Goal: Task Accomplishment & Management: Use online tool/utility

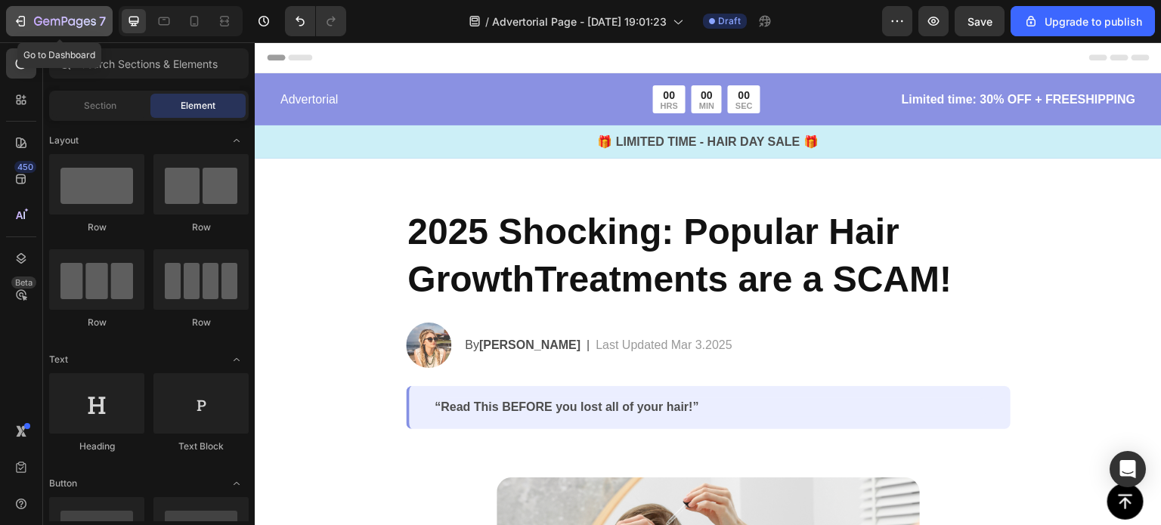
click at [65, 21] on icon "button" at bounding box center [65, 21] width 6 height 9
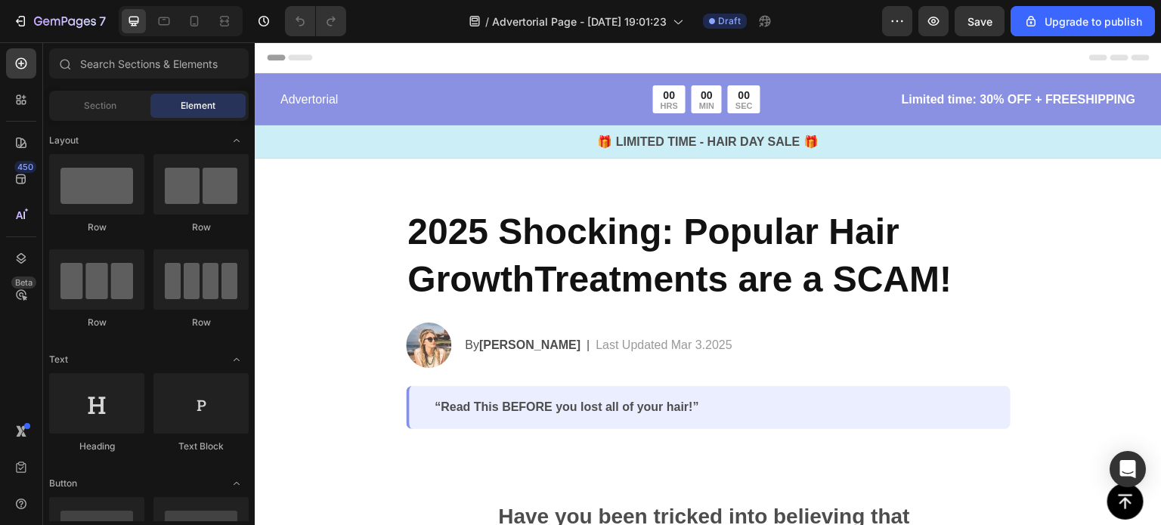
drag, startPoint x: 758, startPoint y: 146, endPoint x: 344, endPoint y: 233, distance: 423.2
click at [894, 23] on icon "button" at bounding box center [897, 21] width 15 height 15
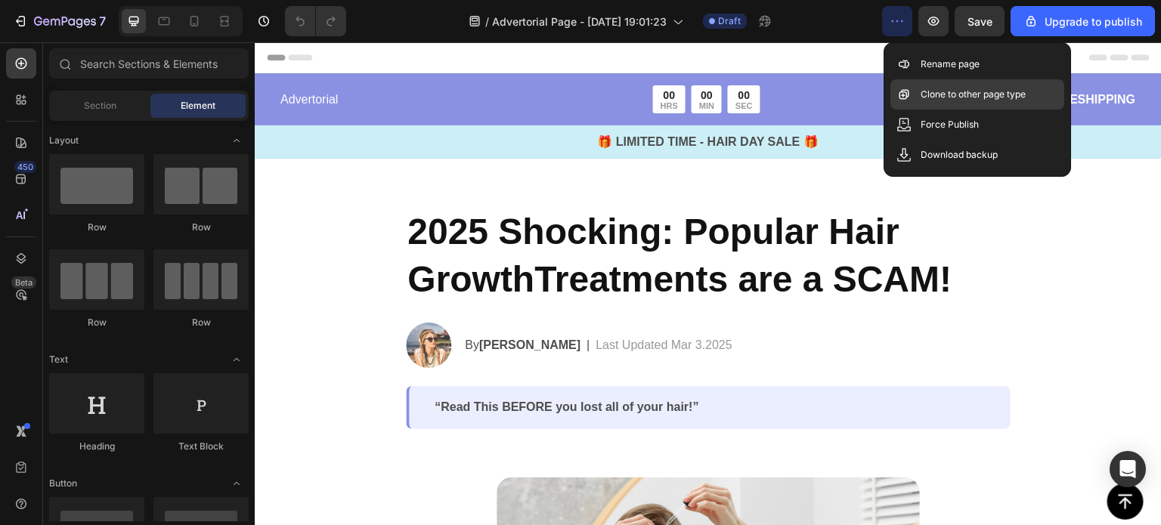
click at [907, 89] on icon at bounding box center [903, 94] width 15 height 15
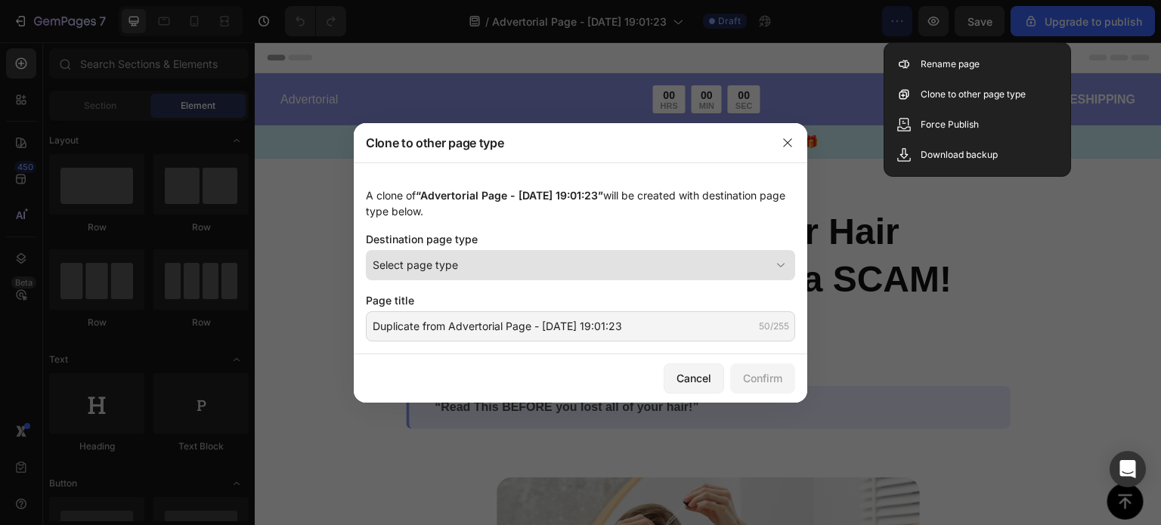
click at [494, 268] on div "Select page type" at bounding box center [572, 265] width 398 height 16
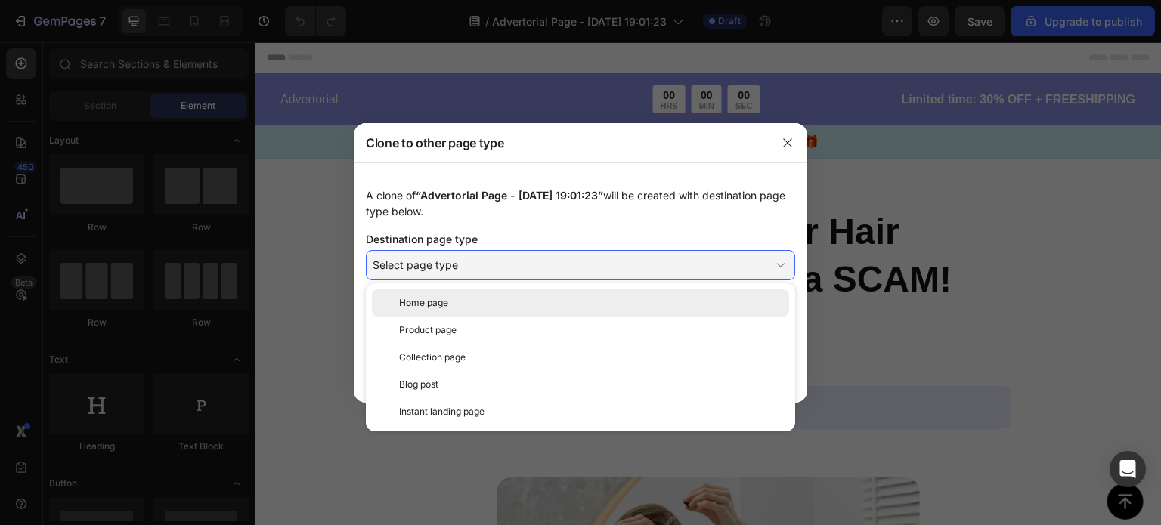
click at [468, 305] on div "Home page" at bounding box center [591, 303] width 384 height 14
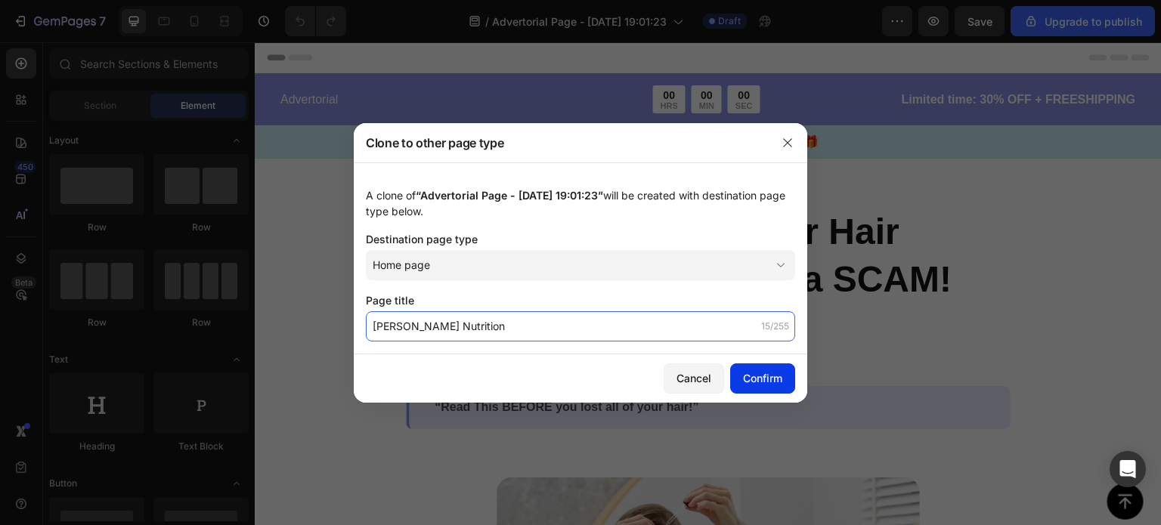
type input "[PERSON_NAME] Nutrition"
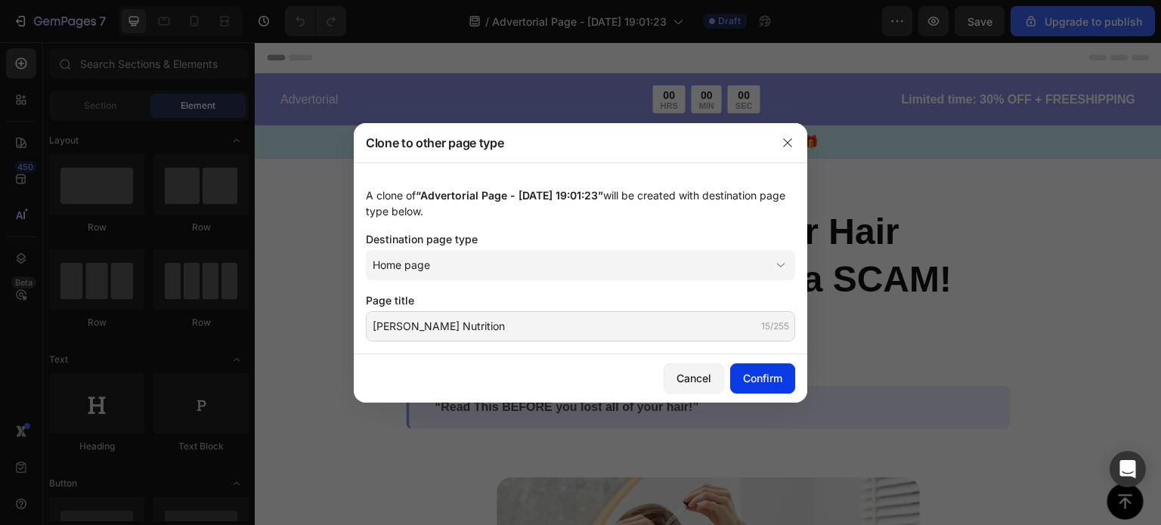
click at [766, 379] on div "Confirm" at bounding box center [762, 378] width 39 height 16
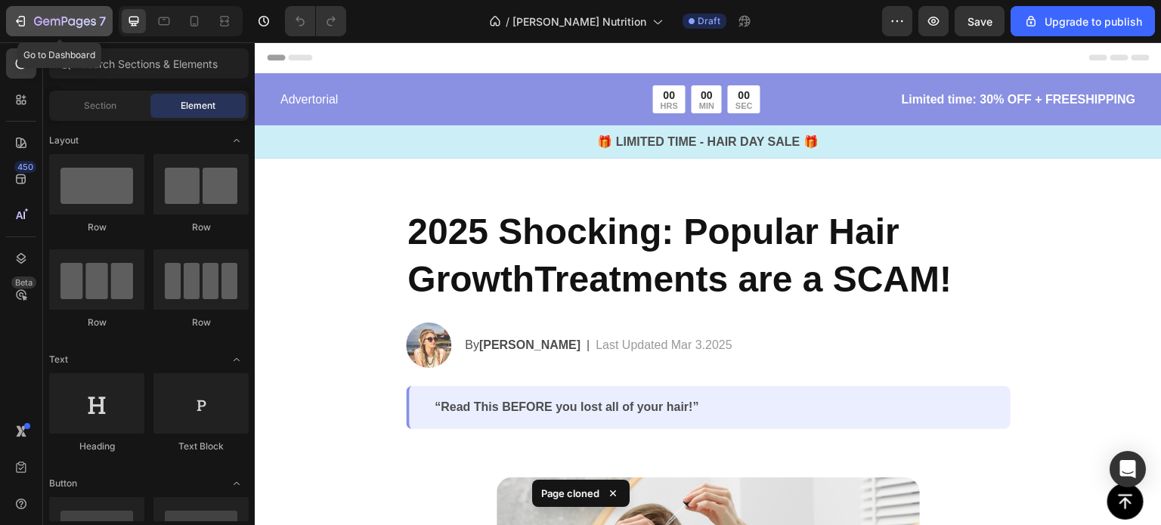
click at [66, 26] on icon "button" at bounding box center [65, 22] width 62 height 13
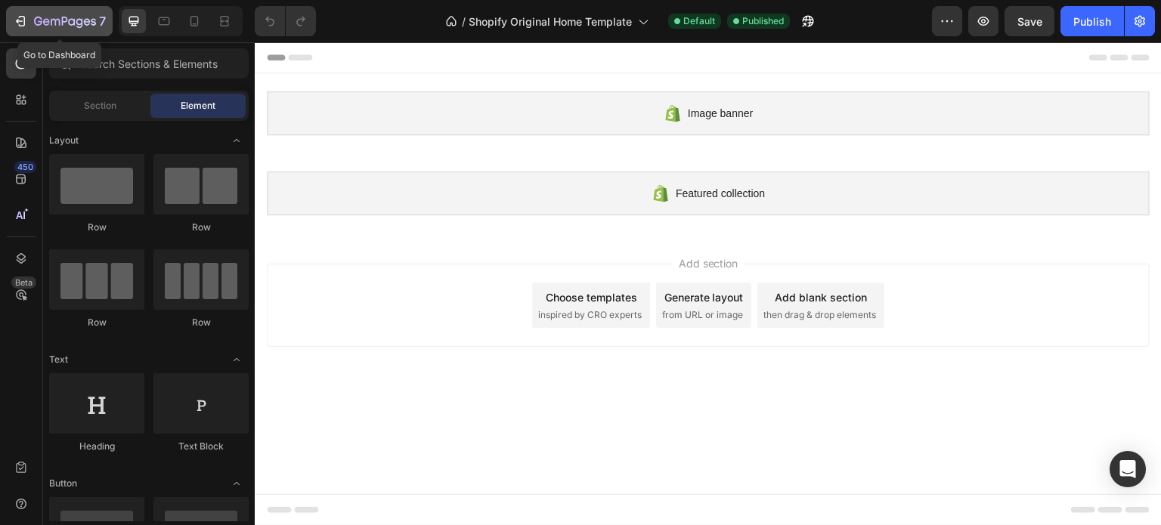
click at [63, 13] on div "7" at bounding box center [70, 21] width 72 height 18
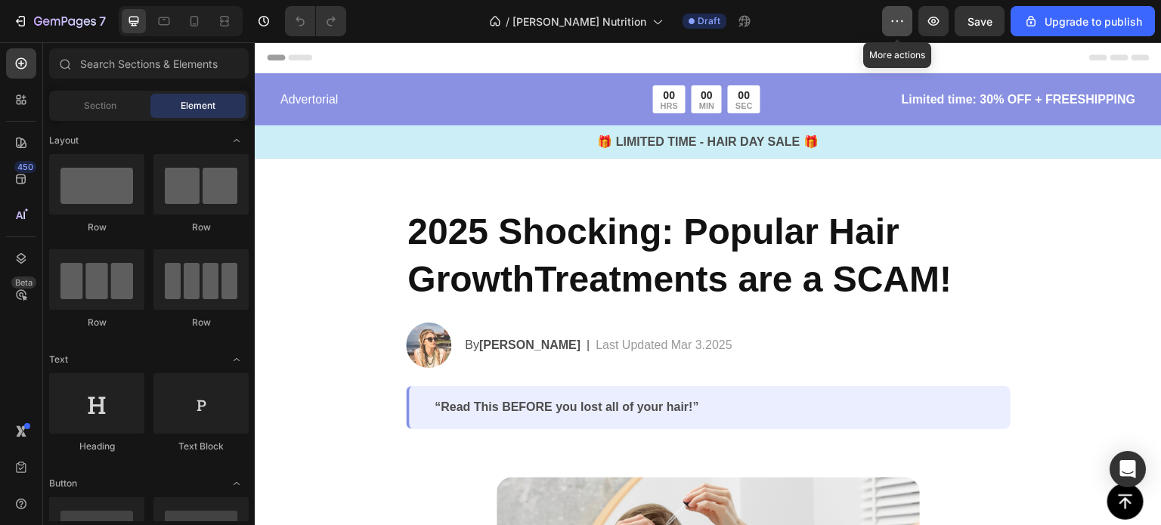
click at [890, 29] on button "button" at bounding box center [897, 21] width 30 height 30
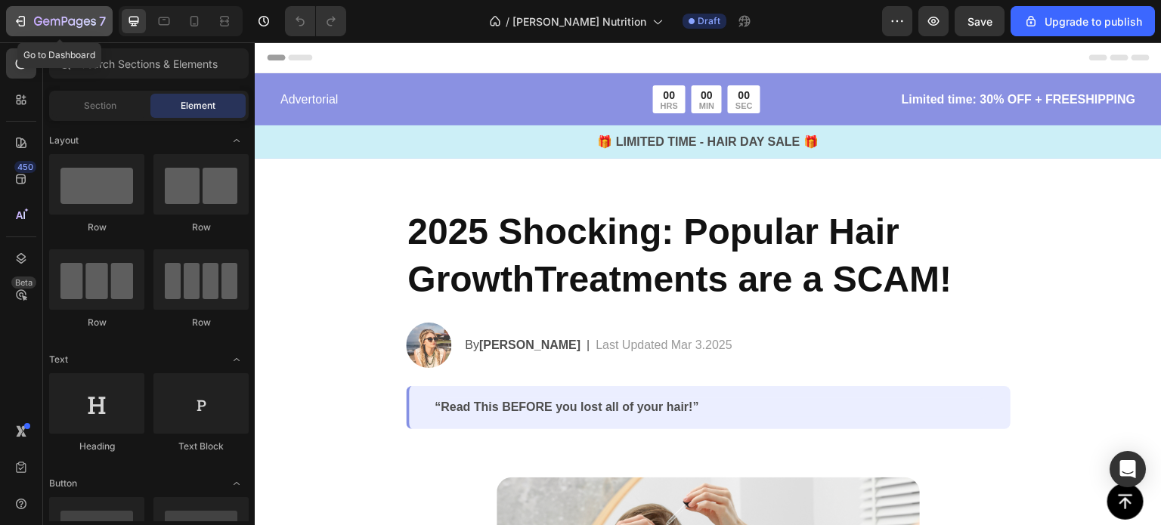
click at [39, 20] on icon "button" at bounding box center [65, 22] width 62 height 13
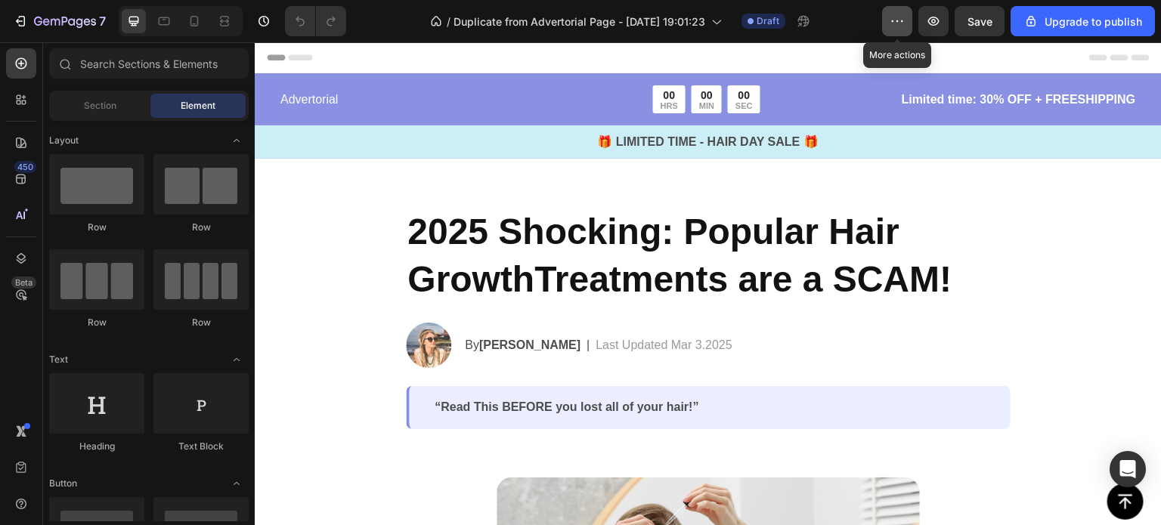
click at [892, 26] on icon "button" at bounding box center [897, 21] width 15 height 15
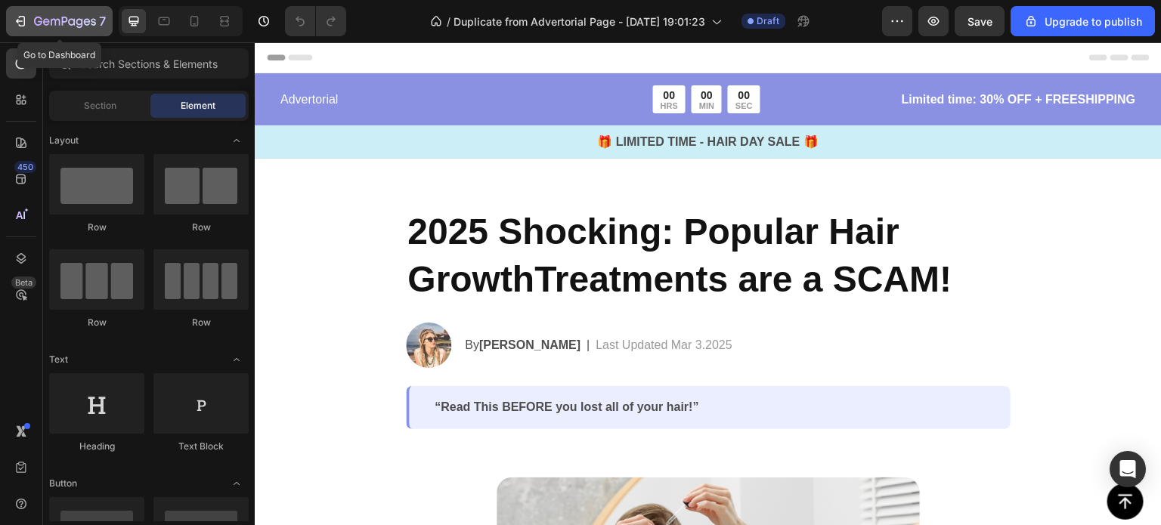
click at [57, 24] on icon "button" at bounding box center [65, 22] width 62 height 13
